Goal: Information Seeking & Learning: Compare options

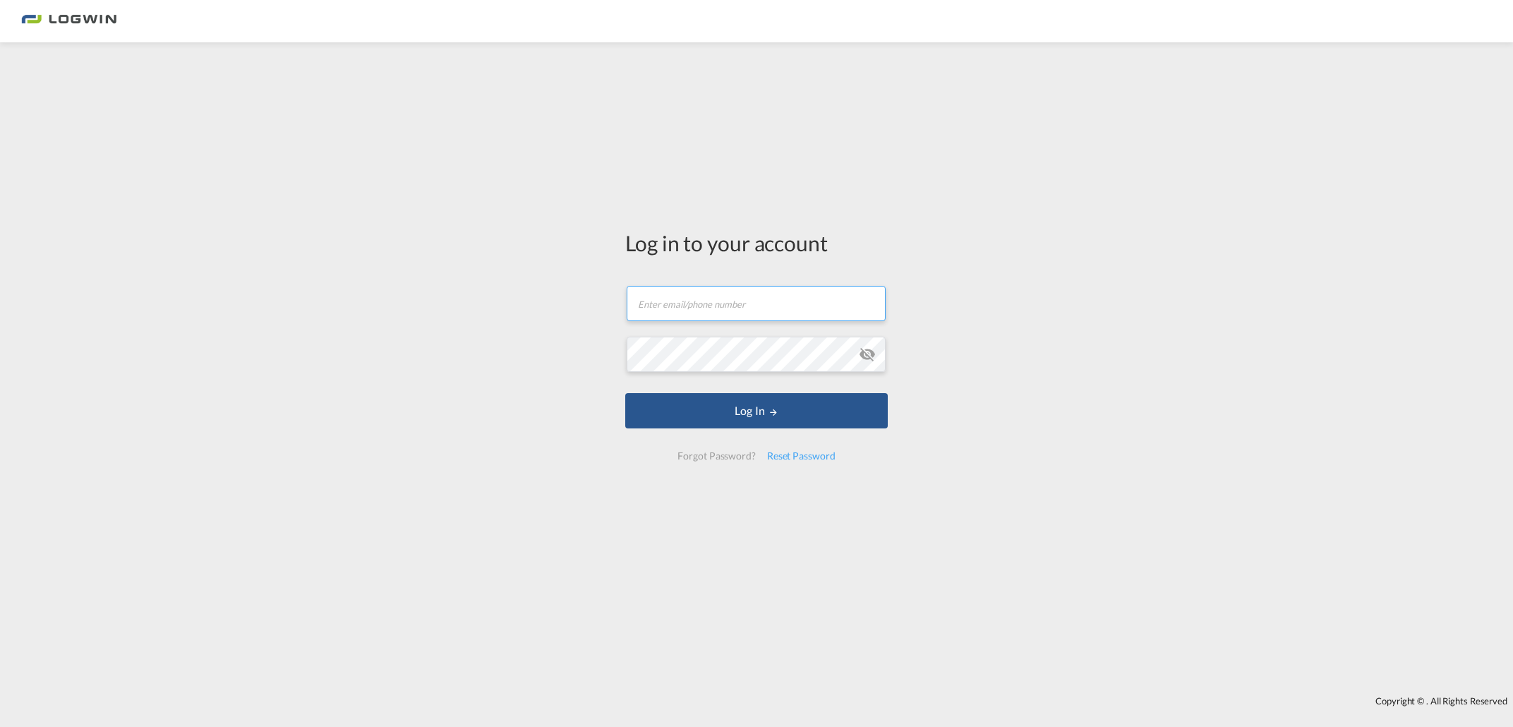
click at [696, 308] on input "text" at bounding box center [756, 303] width 259 height 35
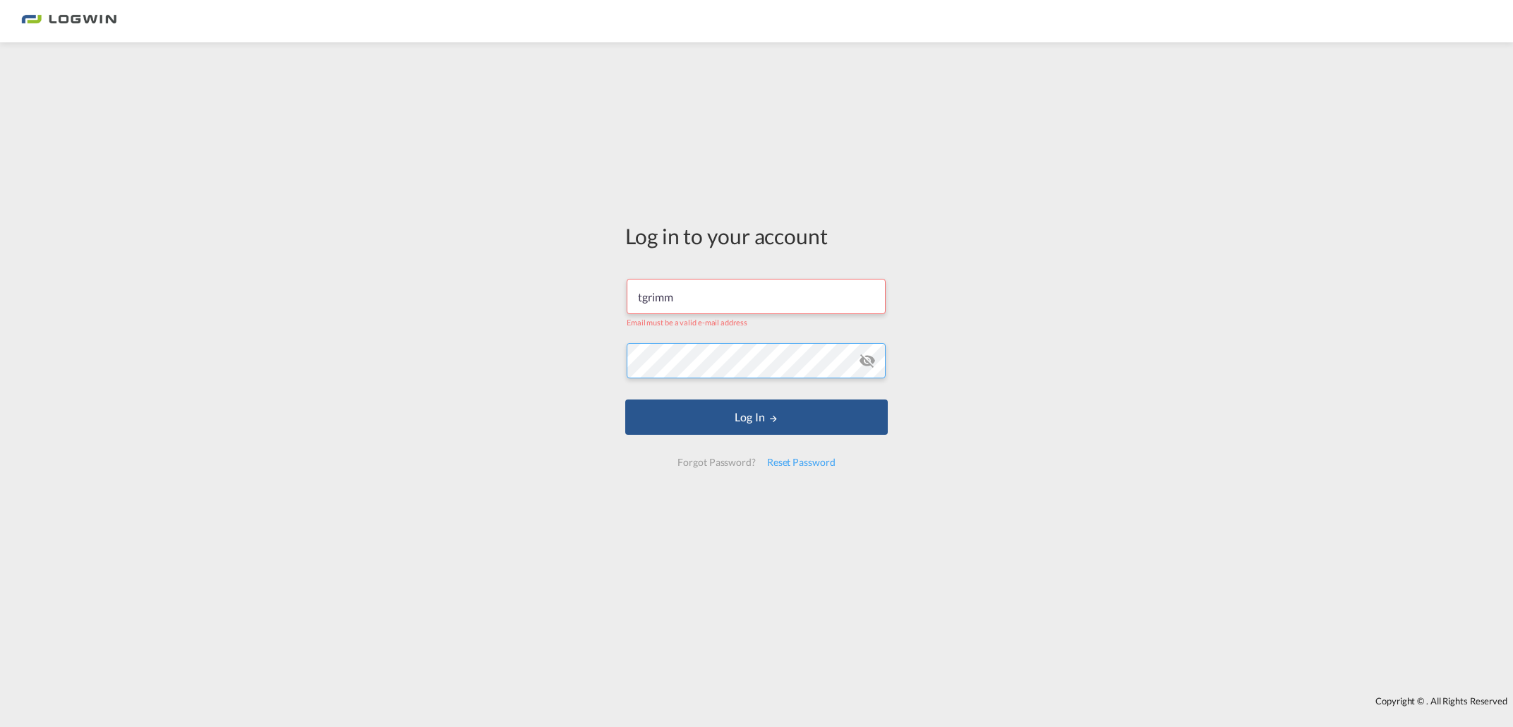
click at [625, 400] on button "Log In" at bounding box center [756, 417] width 263 height 35
drag, startPoint x: 699, startPoint y: 308, endPoint x: 510, endPoint y: 300, distance: 189.3
click at [514, 305] on div "Log in to your account tgrimm Email must be a valid e-mail address Log In Forgo…" at bounding box center [756, 369] width 1513 height 640
type input "[EMAIL_ADDRESS][PERSON_NAME][DOMAIN_NAME]"
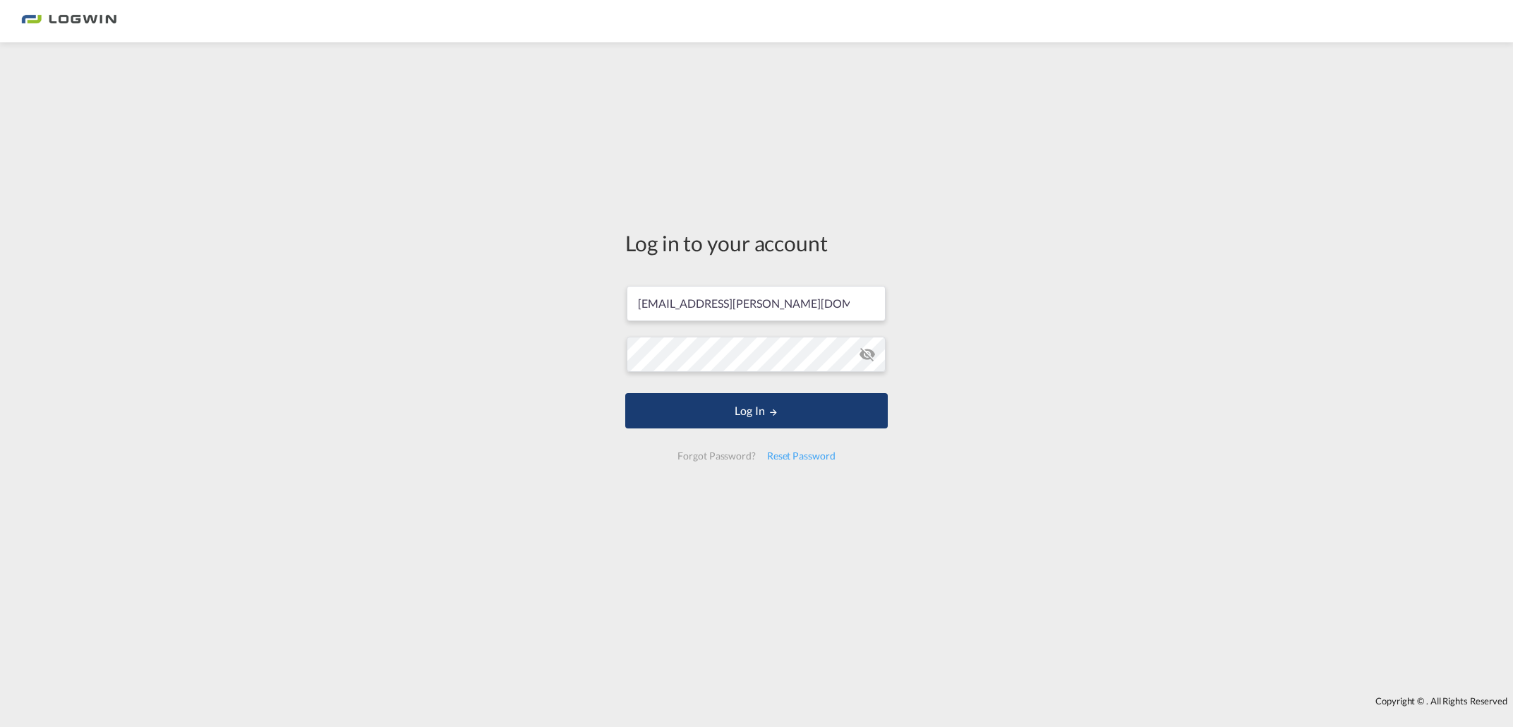
click at [724, 408] on button "Log In" at bounding box center [756, 410] width 263 height 35
